Goal: Information Seeking & Learning: Learn about a topic

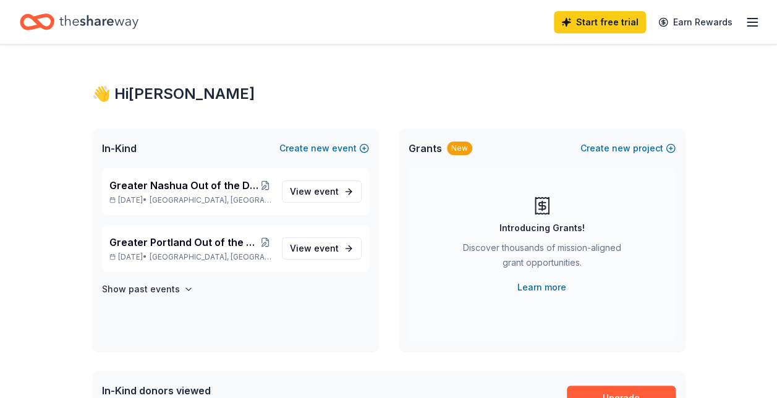
scroll to position [14, 0]
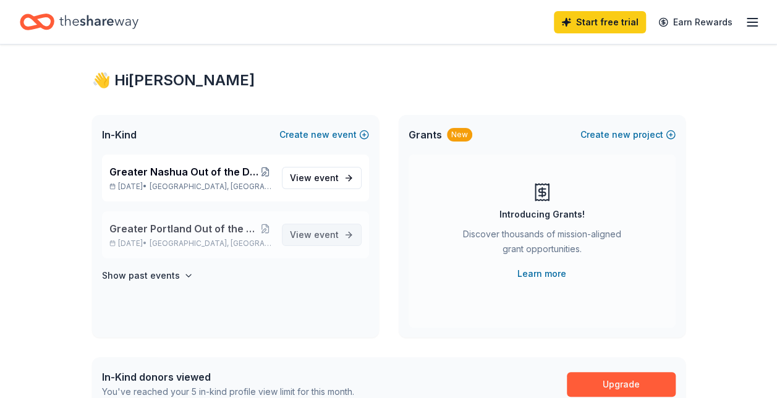
click at [331, 233] on span "event" at bounding box center [326, 234] width 25 height 11
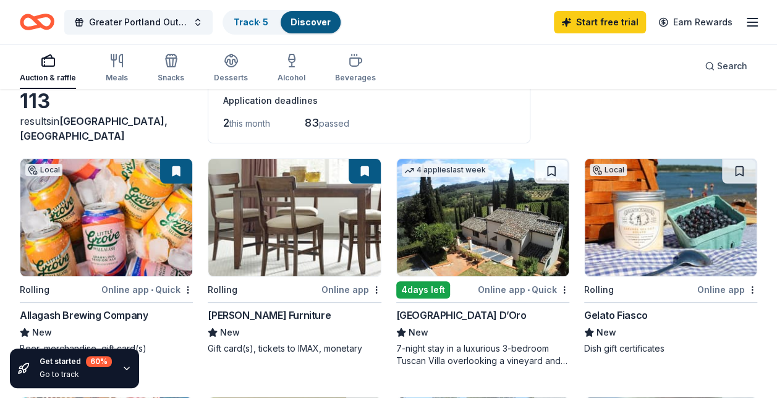
scroll to position [67, 0]
